Goal: Obtain resource: Download file/media

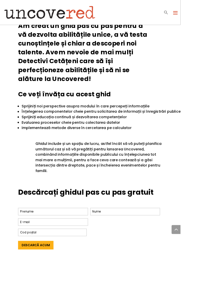
scroll to position [250, 0]
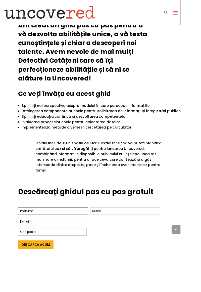
click at [54, 236] on input "Primul" at bounding box center [59, 235] width 78 height 8
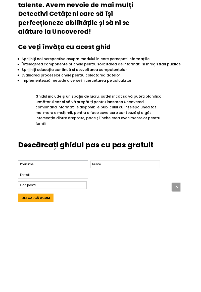
scroll to position [257, 0]
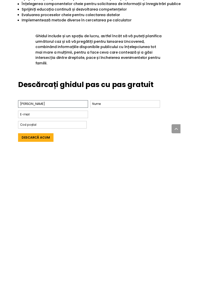
type input "Cralic"
click at [120, 230] on input "Dura" at bounding box center [140, 228] width 78 height 8
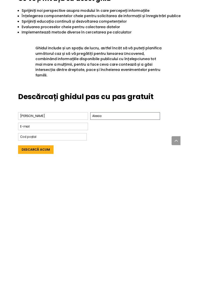
type input "Alexia"
click at [33, 241] on input "E-mail *" at bounding box center [59, 240] width 78 height 8
type input "f"
click at [37, 243] on input "cralic alexiacralic1@gmail.com" at bounding box center [59, 240] width 78 height 8
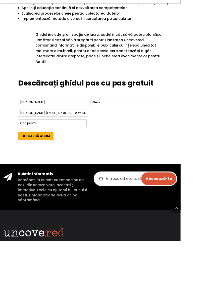
scroll to position [347, 0]
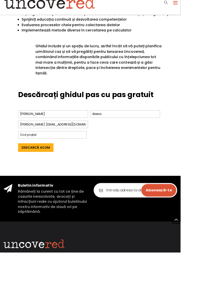
click at [32, 151] on input "cralic alexiacralic1@gmail.com" at bounding box center [59, 150] width 78 height 8
type input "alexiacralic1@gmail.com"
click at [31, 160] on input "Cod poștal" at bounding box center [58, 161] width 77 height 8
type input "417586"
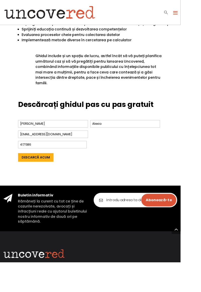
click at [36, 175] on input "Descarcă acum" at bounding box center [40, 176] width 40 height 10
click at [37, 175] on input "Descarcă acum" at bounding box center [40, 176] width 40 height 10
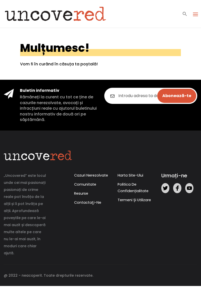
click at [27, 15] on img at bounding box center [55, 14] width 111 height 23
